Goal: Find specific page/section: Find specific page/section

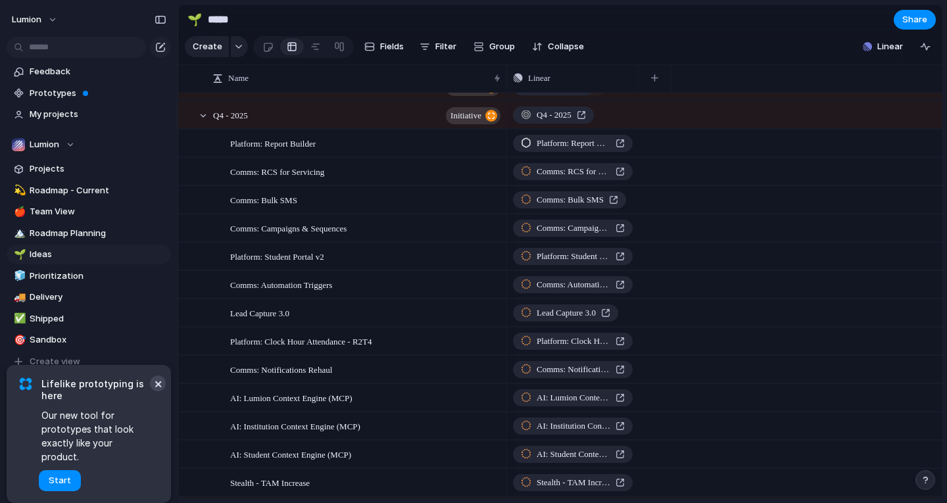
click at [156, 391] on button "×" at bounding box center [158, 384] width 16 height 16
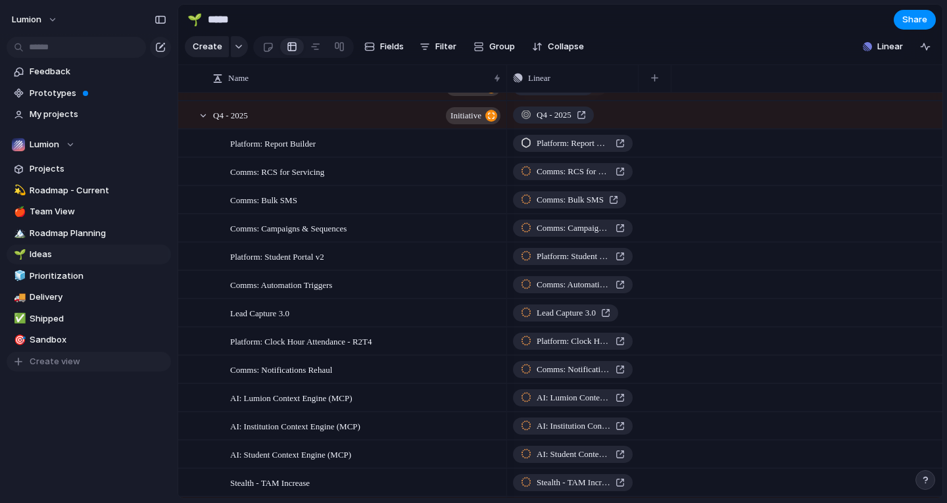
click at [17, 358] on div "button" at bounding box center [18, 361] width 13 height 11
